Goal: Task Accomplishment & Management: Complete application form

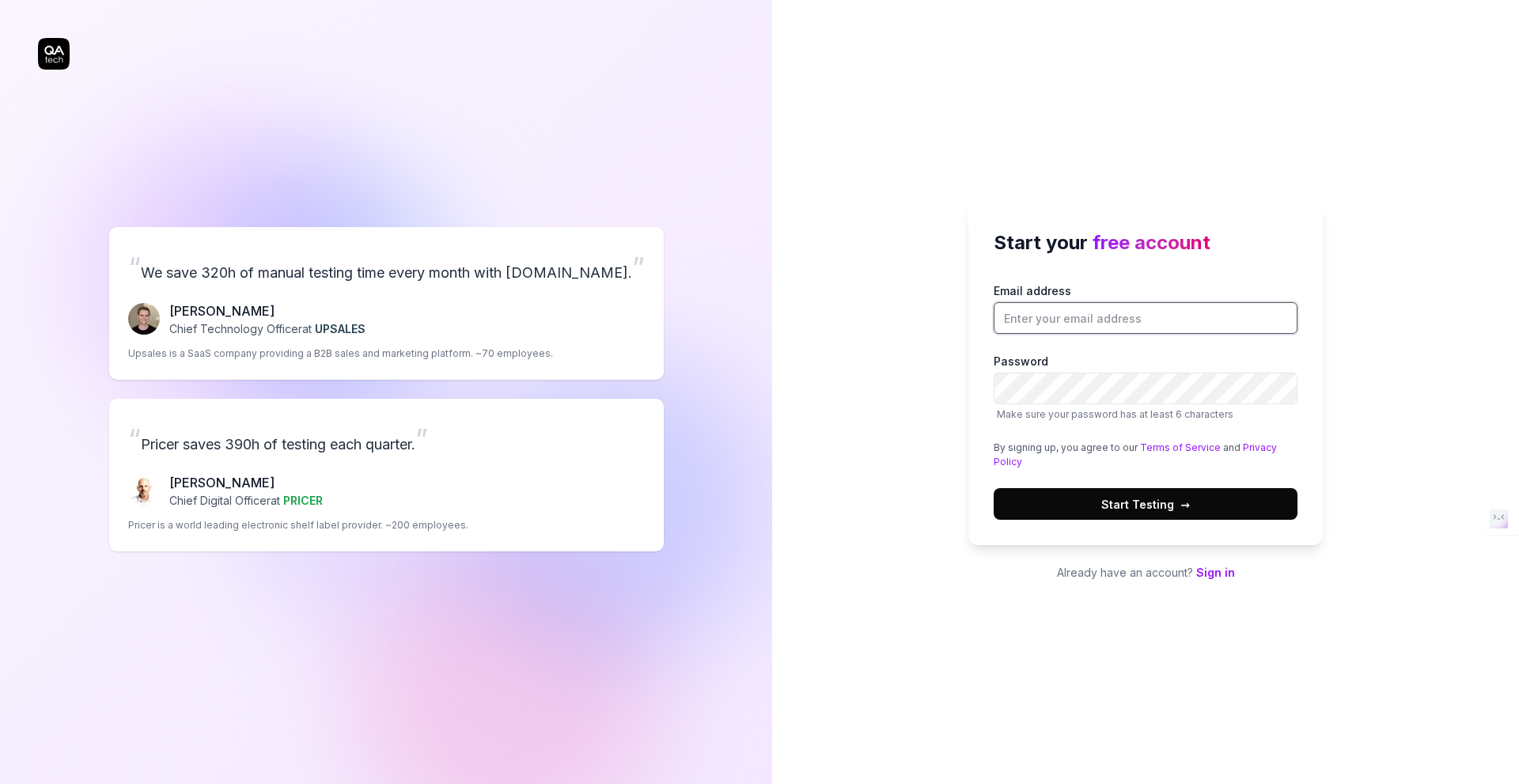
click at [1071, 326] on input "Email address" at bounding box center [1145, 318] width 304 height 32
type input "[EMAIL_ADDRESS][DOMAIN_NAME]"
click at [1102, 504] on span "Start Testing →" at bounding box center [1145, 503] width 88 height 16
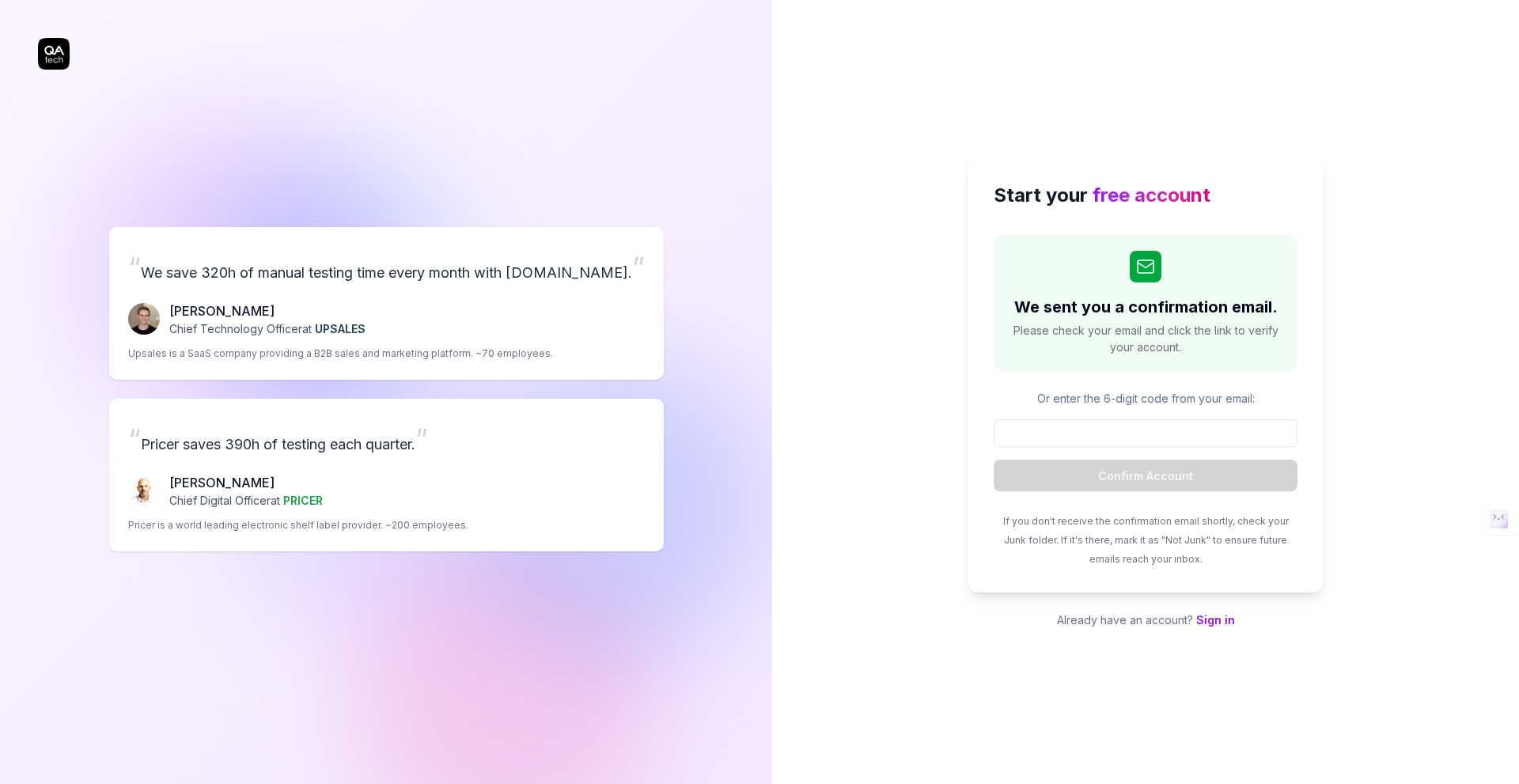
click at [822, 355] on div "Start your free account We sent you a confirmation email. Please check your ema…" at bounding box center [1145, 392] width 747 height 784
click at [1062, 430] on input at bounding box center [1145, 432] width 304 height 28
paste input "583712"
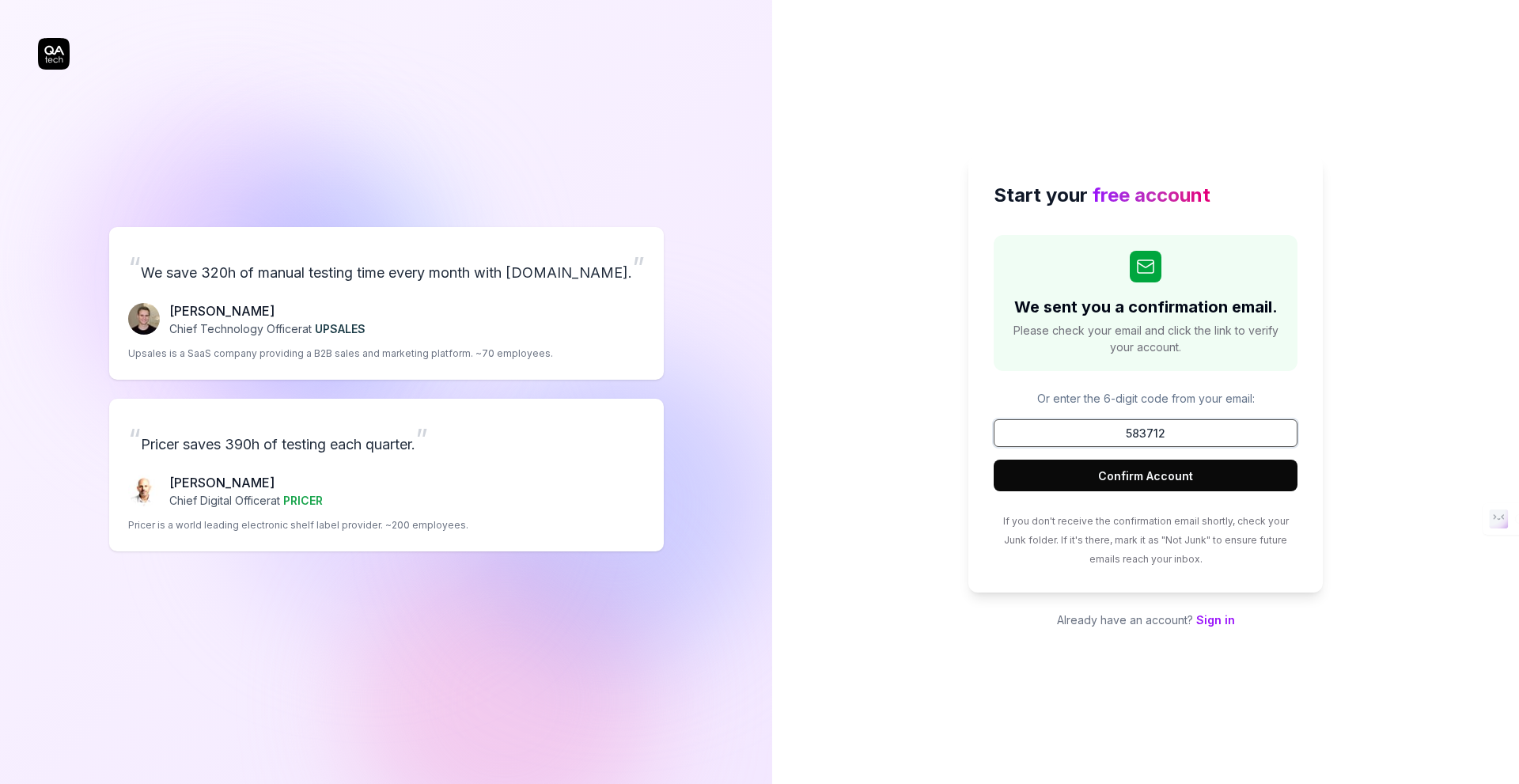
click at [1062, 430] on input "583712" at bounding box center [1145, 432] width 304 height 28
type input "583712"
click at [1122, 476] on button "Confirm Account" at bounding box center [1145, 475] width 304 height 32
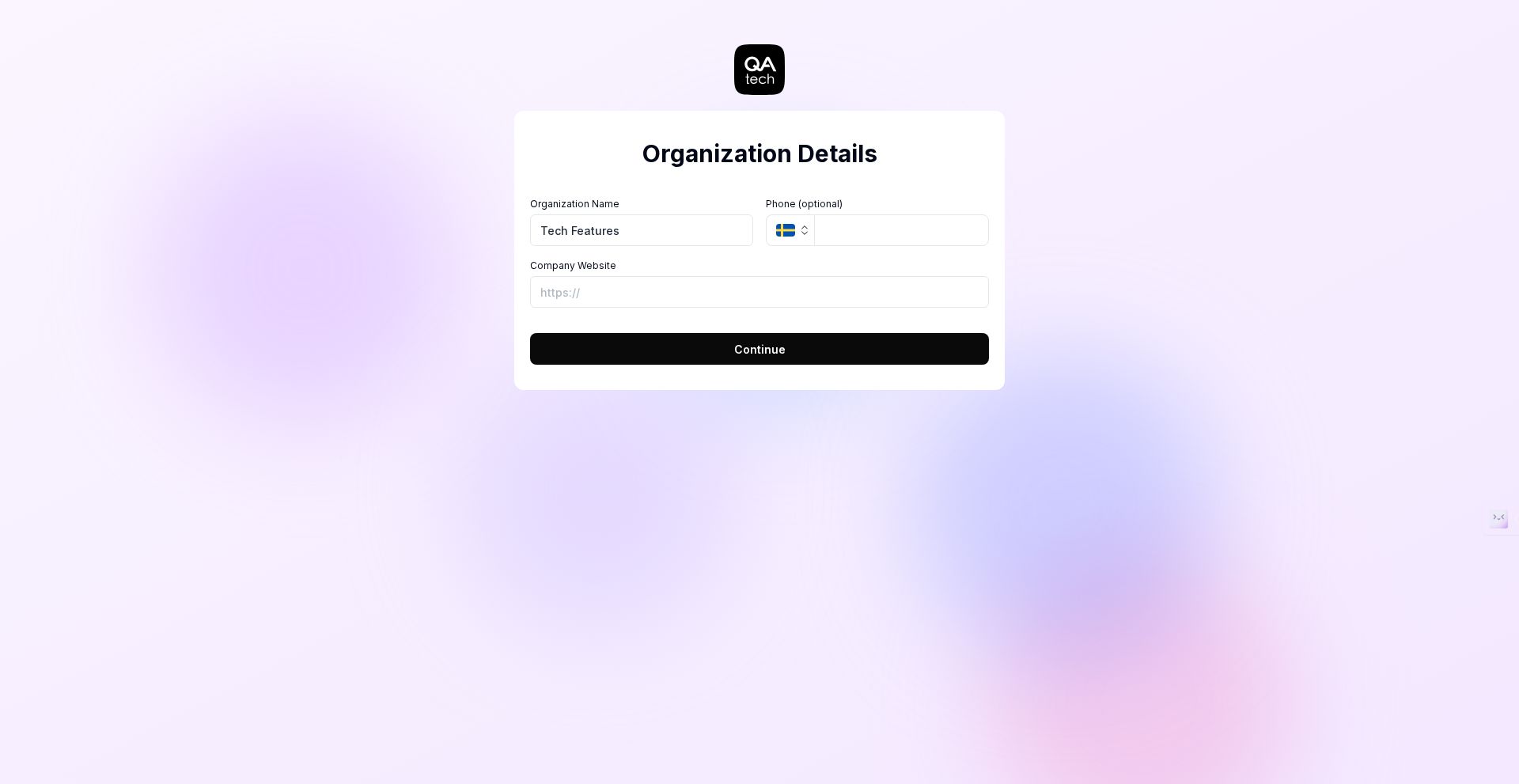
type input "Tech Features"
click at [615, 290] on input "Company Website" at bounding box center [760, 291] width 459 height 32
click at [615, 293] on input "Company Website" at bounding box center [760, 291] width 459 height 32
click at [722, 348] on button "Continue" at bounding box center [760, 349] width 459 height 32
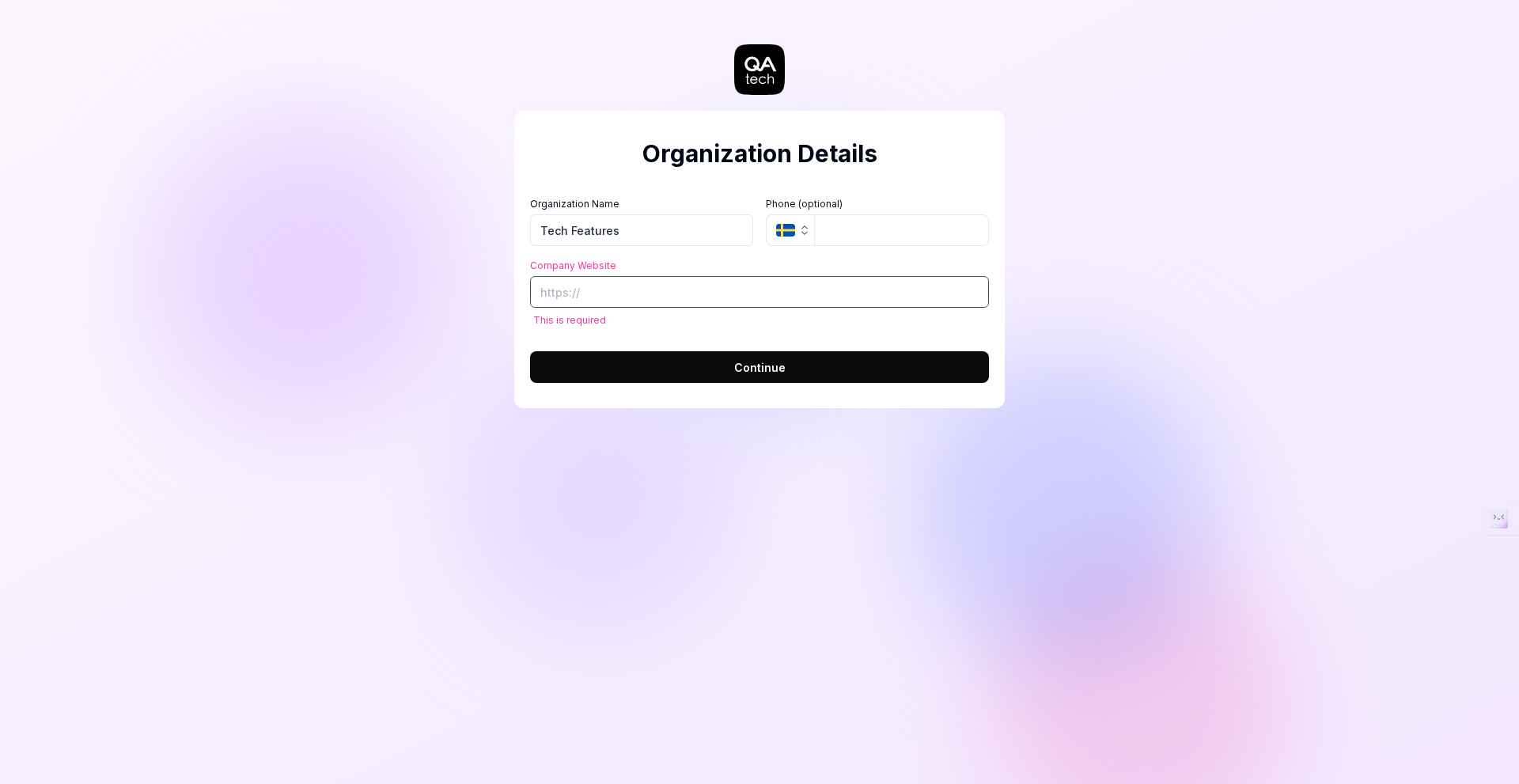
click at [604, 282] on input "Company Website" at bounding box center [760, 291] width 459 height 32
